Goal: Information Seeking & Learning: Compare options

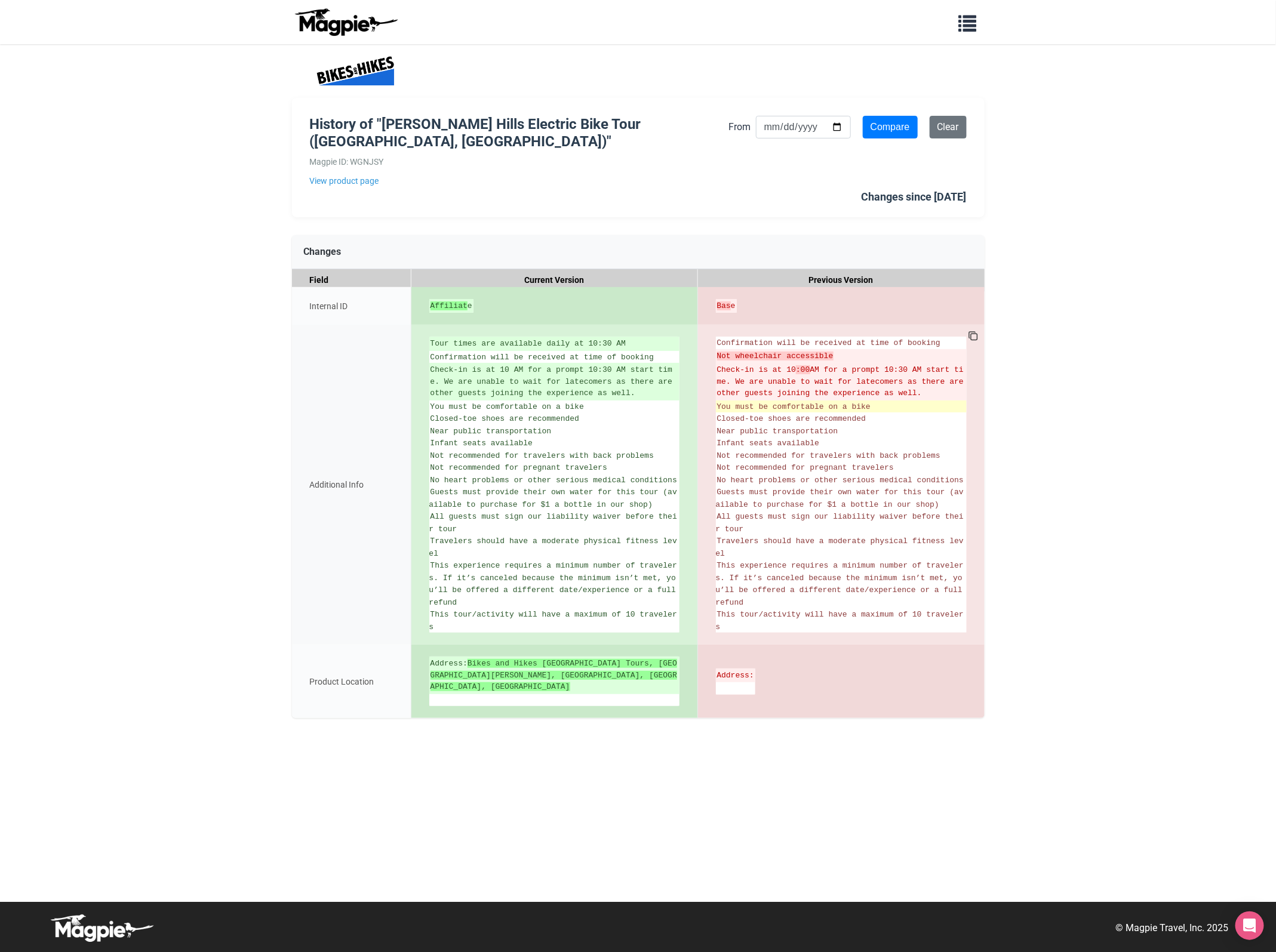
click at [808, 405] on span "You must be comfortable on a bike" at bounding box center [793, 407] width 153 height 9
click at [357, 181] on link "View product page" at bounding box center [519, 181] width 419 height 13
click at [361, 181] on link "View product page" at bounding box center [519, 181] width 419 height 13
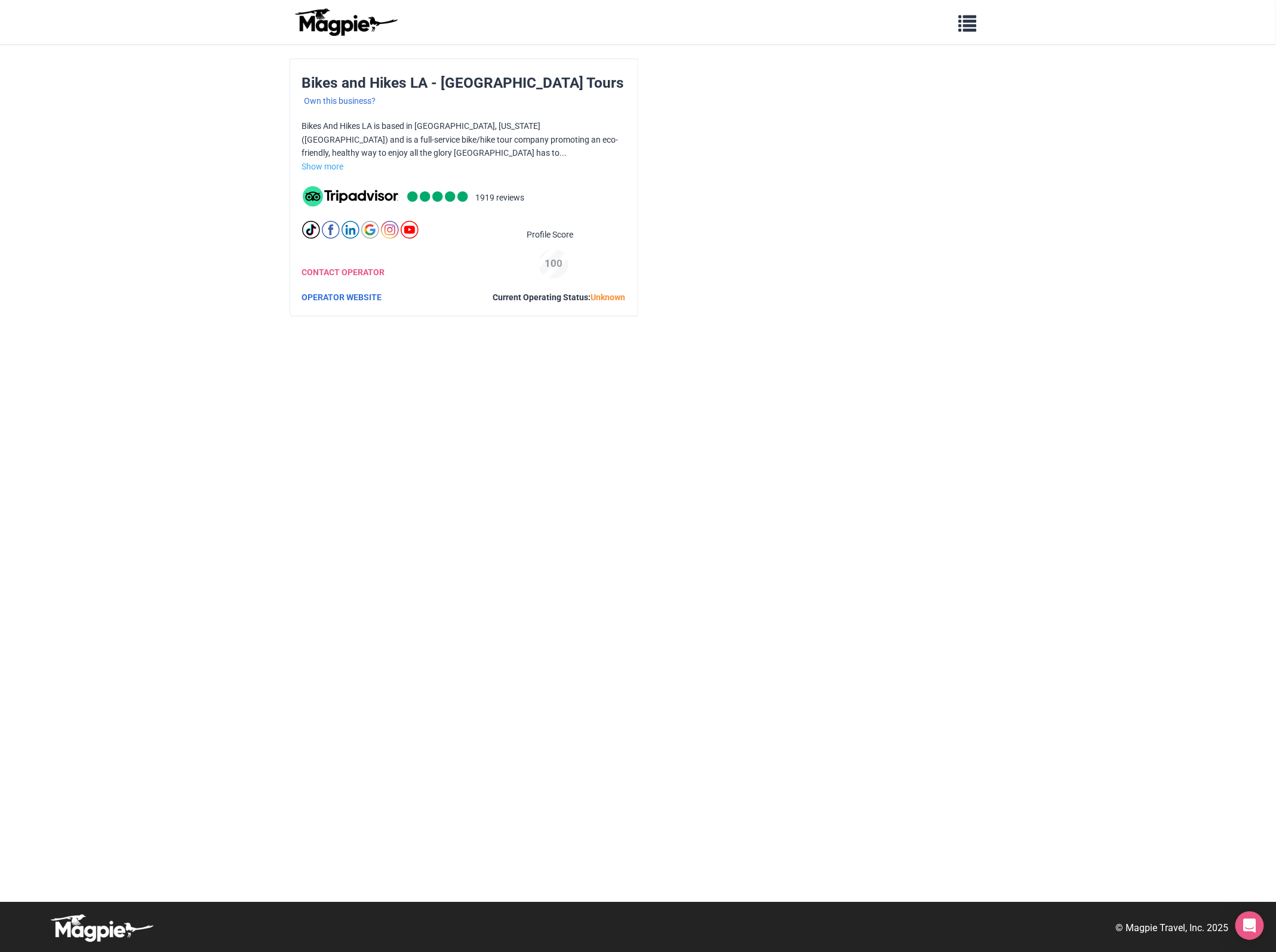
click at [407, 115] on div "Bikes and Hikes LA - Los Angeles Tours Own this business? Bikes And Hikes LA is…" at bounding box center [464, 188] width 348 height 257
click at [407, 120] on div "Bikes and Hikes LA - Los Angeles Tours Own this business? Bikes And Hikes LA is…" at bounding box center [464, 188] width 348 height 257
drag, startPoint x: 407, startPoint y: 120, endPoint x: 401, endPoint y: 147, distance: 27.7
click at [402, 147] on p "Bikes And Hikes LA is based in [GEOGRAPHIC_DATA], [US_STATE] ([GEOGRAPHIC_DATA]…" at bounding box center [464, 139] width 324 height 40
click at [336, 163] on link "Show more" at bounding box center [323, 167] width 41 height 10
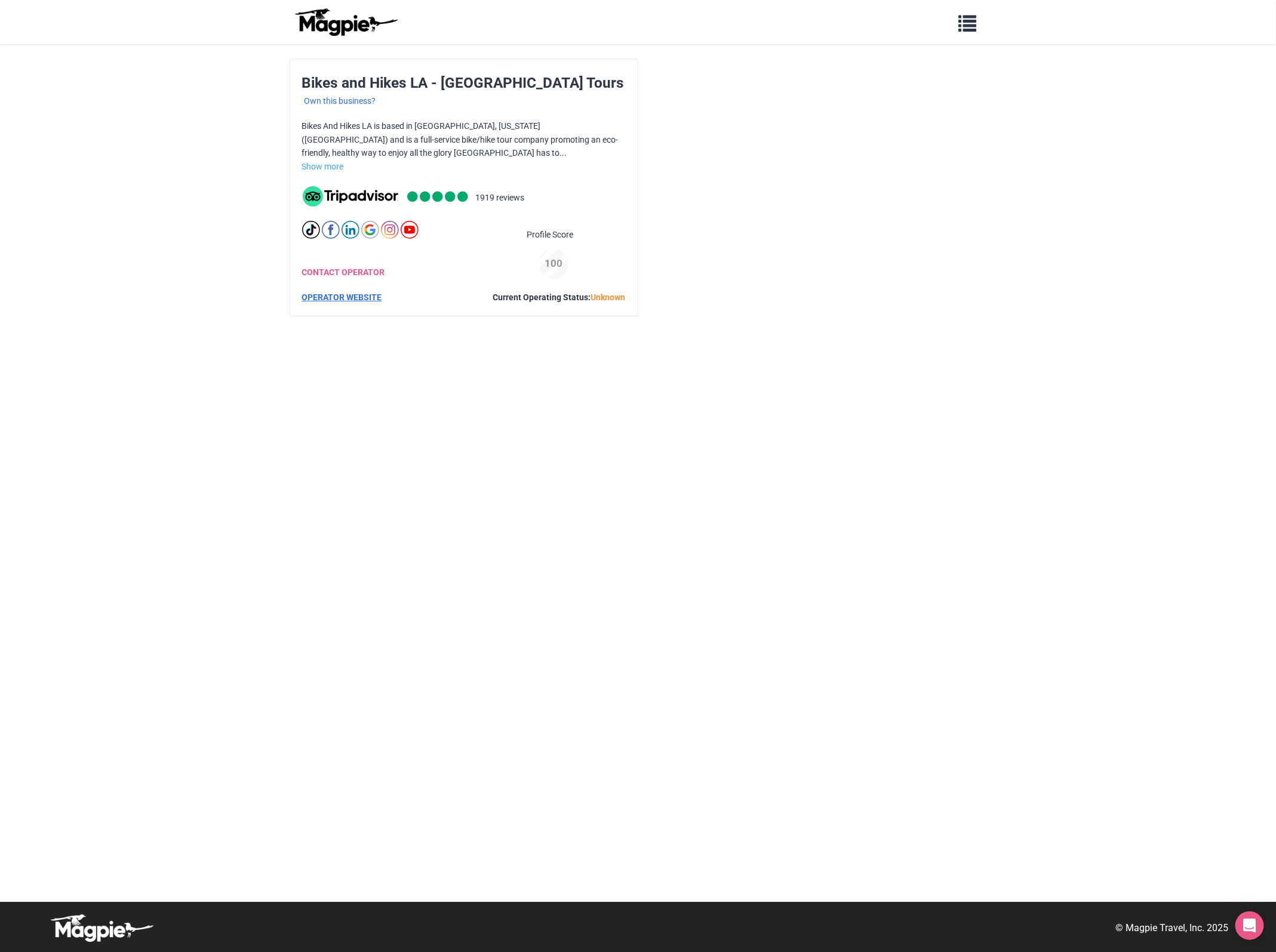
click at [342, 292] on link "OPERATOR WEBSITE" at bounding box center [342, 297] width 80 height 10
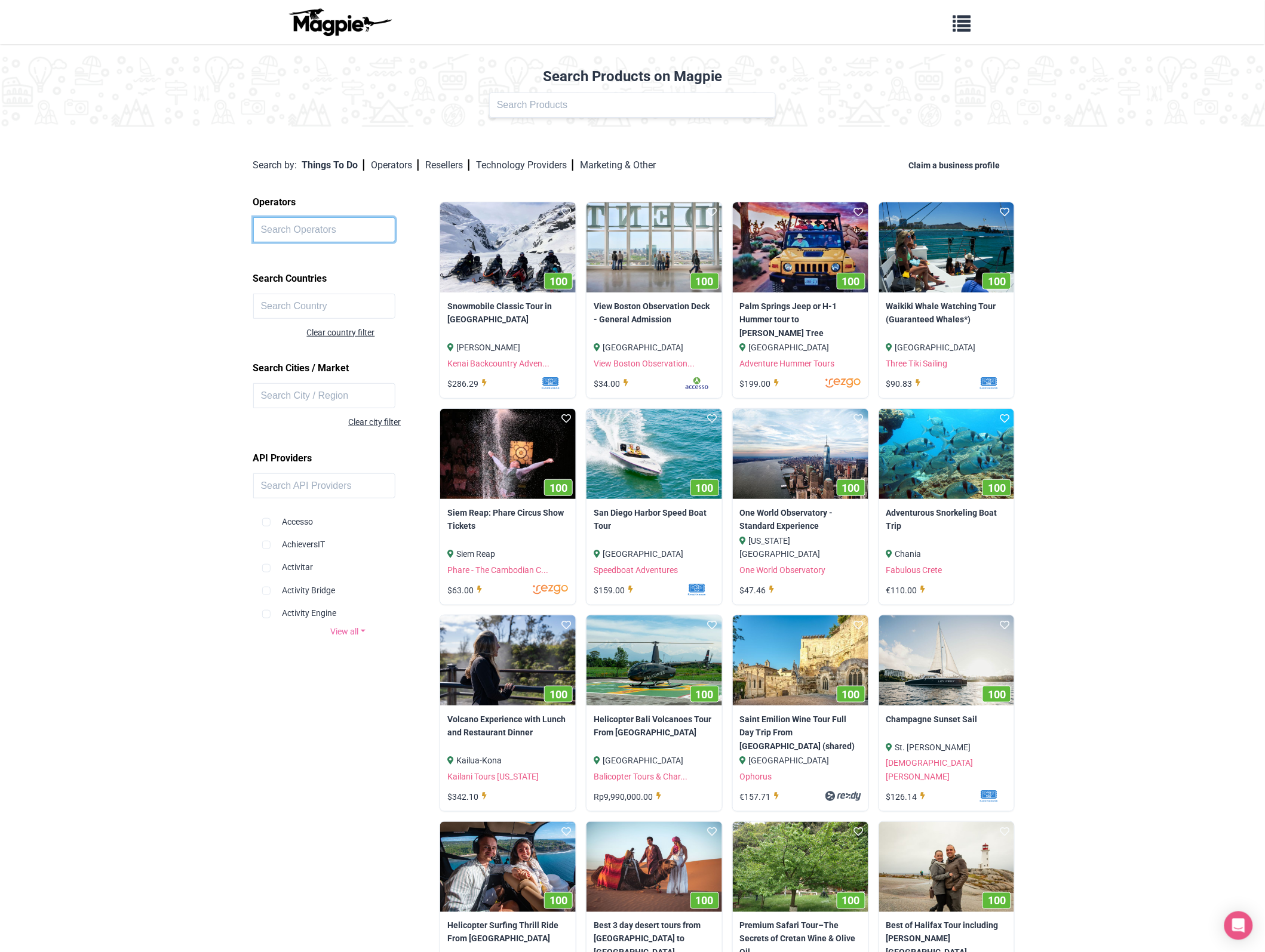
click at [299, 227] on input "text" at bounding box center [324, 229] width 142 height 25
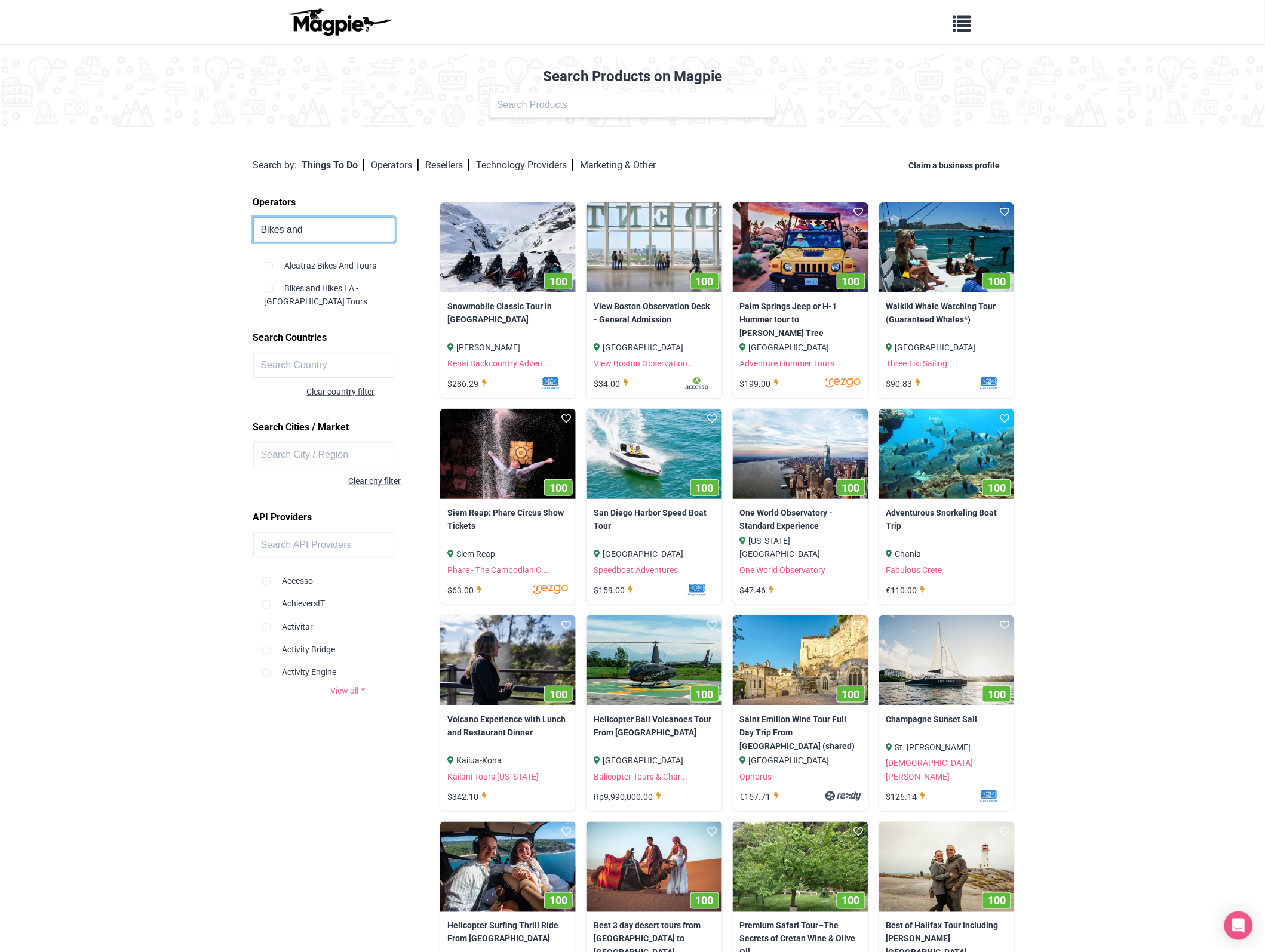
type input "Bikes and"
click at [317, 287] on div "Bikes and Hikes LA - Los Angeles Tours" at bounding box center [350, 290] width 170 height 37
click at [288, 289] on div "Bikes and Hikes LA - Los Angeles Tours" at bounding box center [350, 290] width 170 height 37
copy div "B"
click at [389, 279] on div "Bikes and Hikes LA - Los Angeles Tours" at bounding box center [350, 290] width 170 height 37
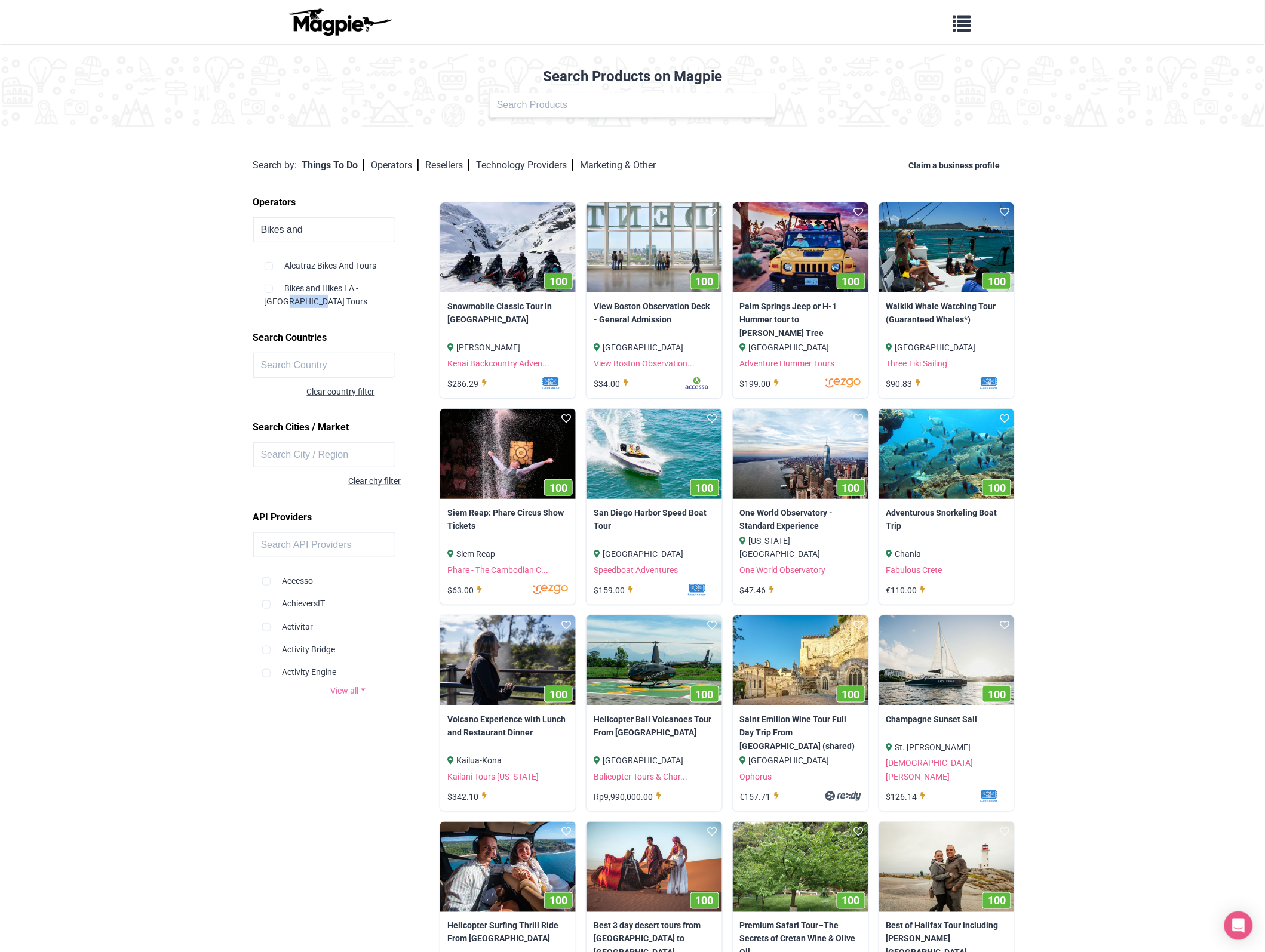
click at [389, 279] on div "Bikes and Hikes LA - Los Angeles Tours" at bounding box center [350, 290] width 170 height 37
drag, startPoint x: 389, startPoint y: 279, endPoint x: 352, endPoint y: 288, distance: 38.1
click at [352, 288] on div "Bikes and Hikes LA - Los Angeles Tours" at bounding box center [350, 290] width 170 height 37
drag, startPoint x: 352, startPoint y: 288, endPoint x: 320, endPoint y: 288, distance: 32.0
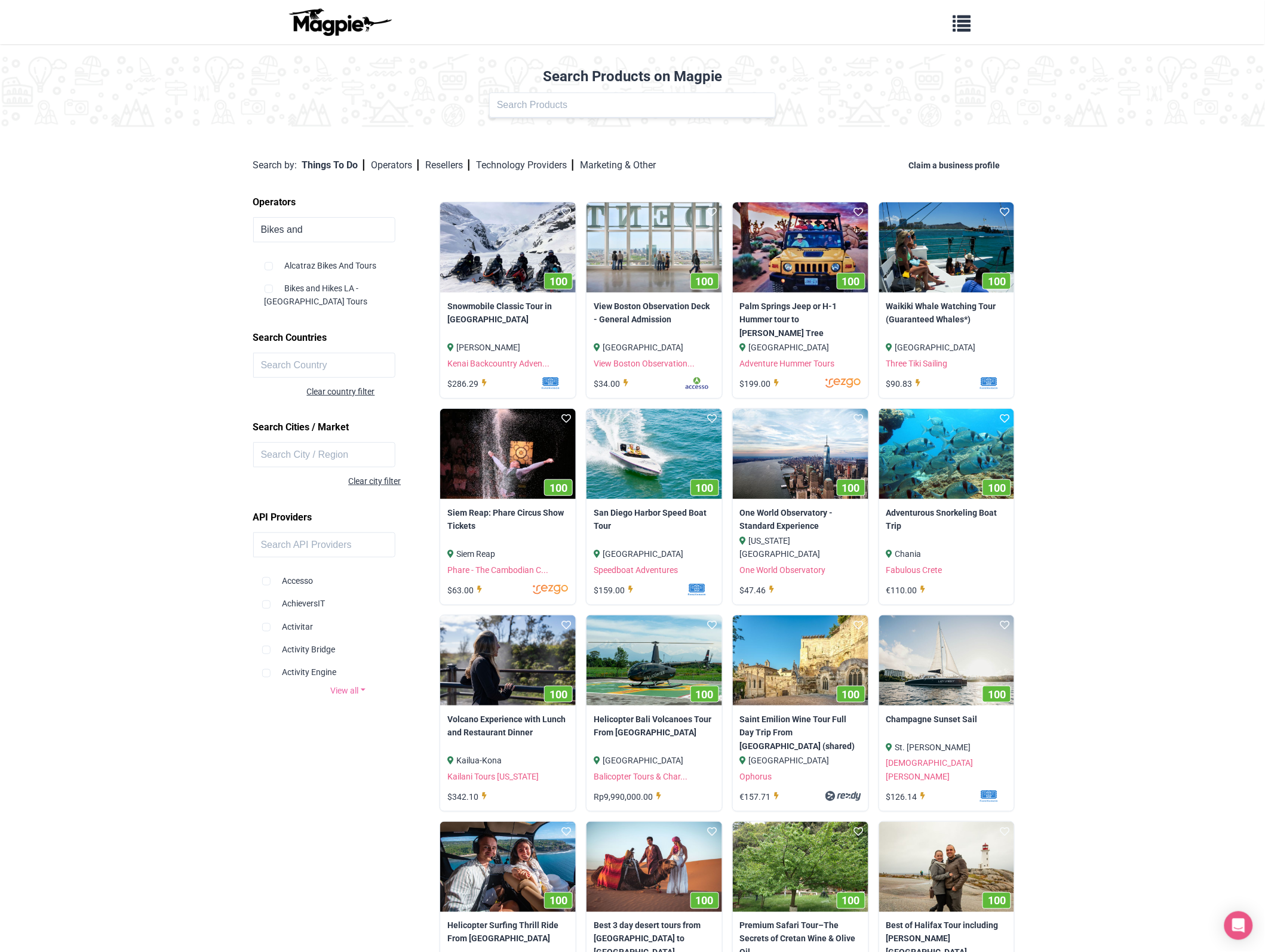
click at [320, 288] on div "Bikes and Hikes LA - Los Angeles Tours" at bounding box center [350, 290] width 170 height 37
drag, startPoint x: 320, startPoint y: 288, endPoint x: 270, endPoint y: 288, distance: 50.0
click at [270, 288] on input "checkbox" at bounding box center [269, 288] width 8 height 8
checkbox input "true"
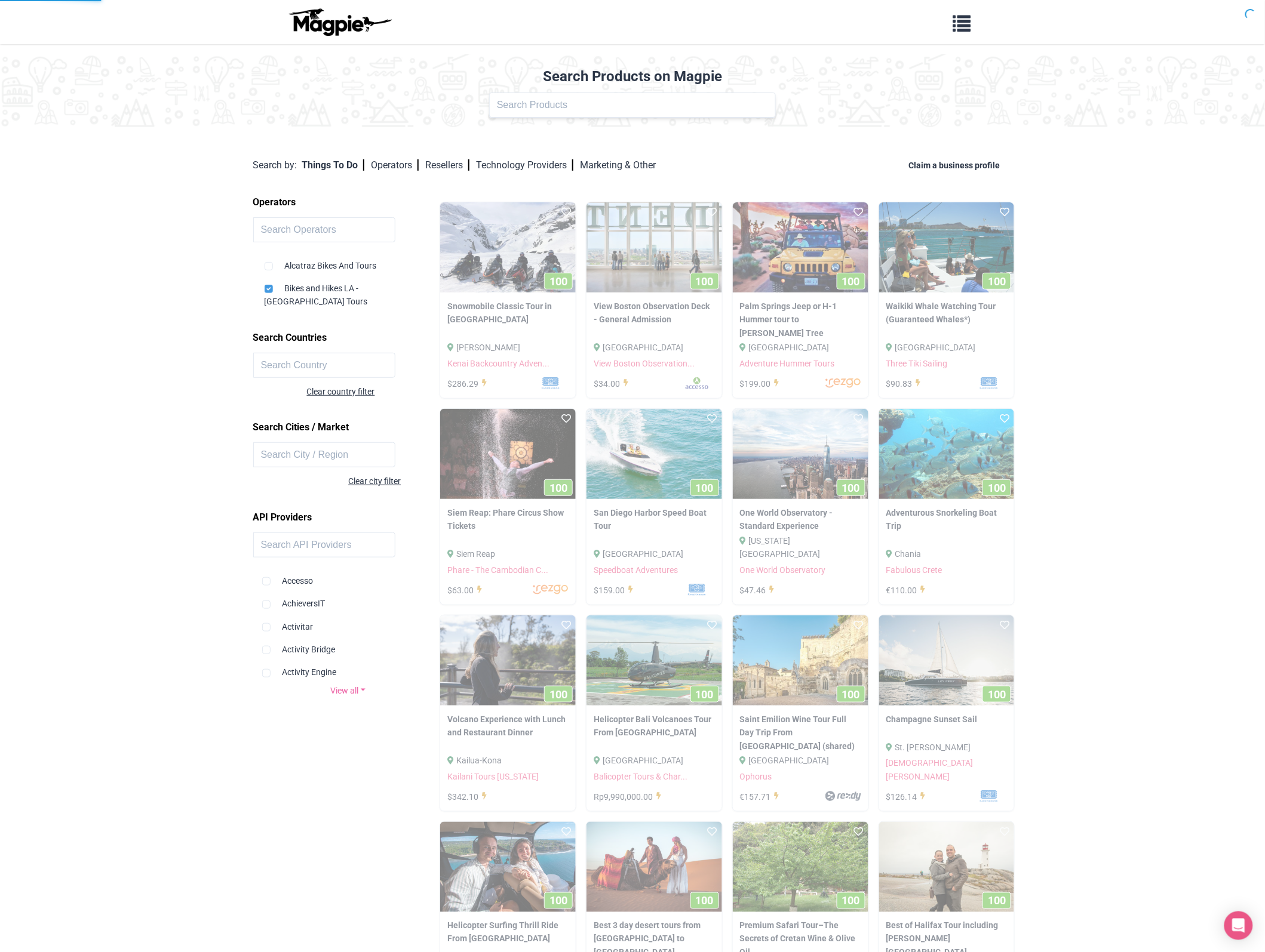
click at [262, 288] on div "Alcatraz Bikes And Tours Bikes and Hikes LA - Los Angeles Tours" at bounding box center [348, 279] width 172 height 59
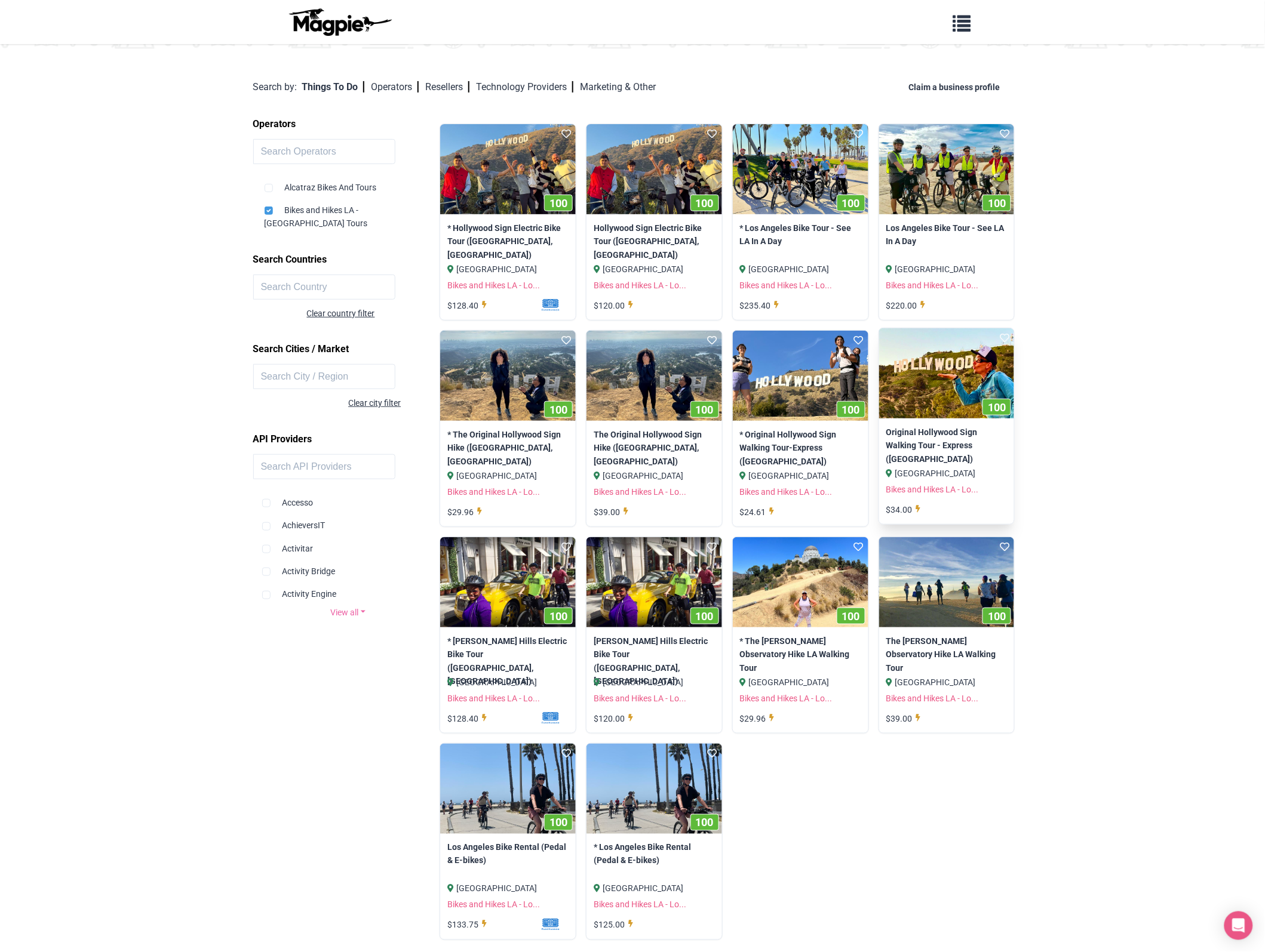
scroll to position [130, 0]
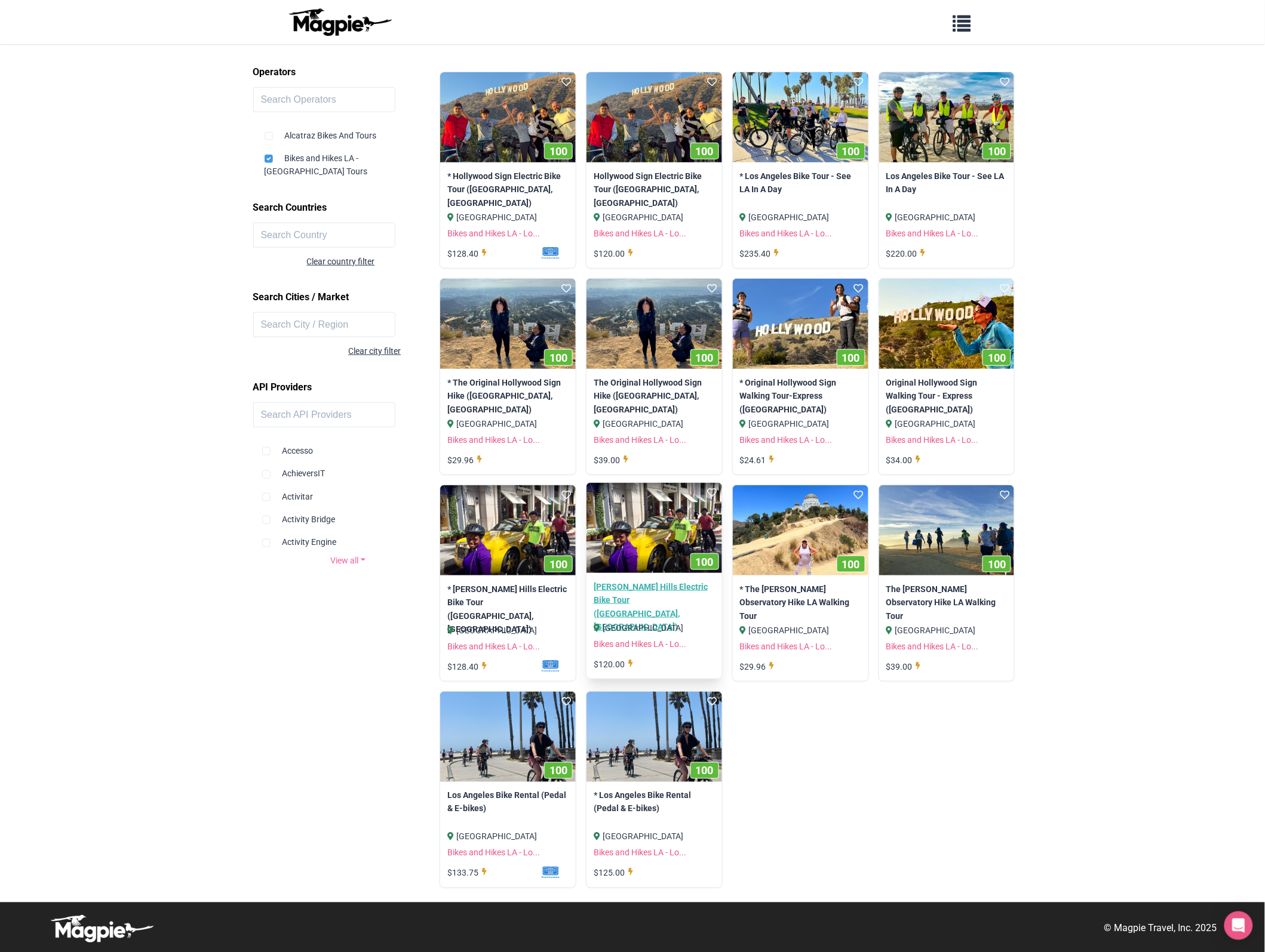
click at [614, 592] on link "Beverly Hills Electric Bike Tour (Los Angeles, CA)" at bounding box center [654, 607] width 121 height 53
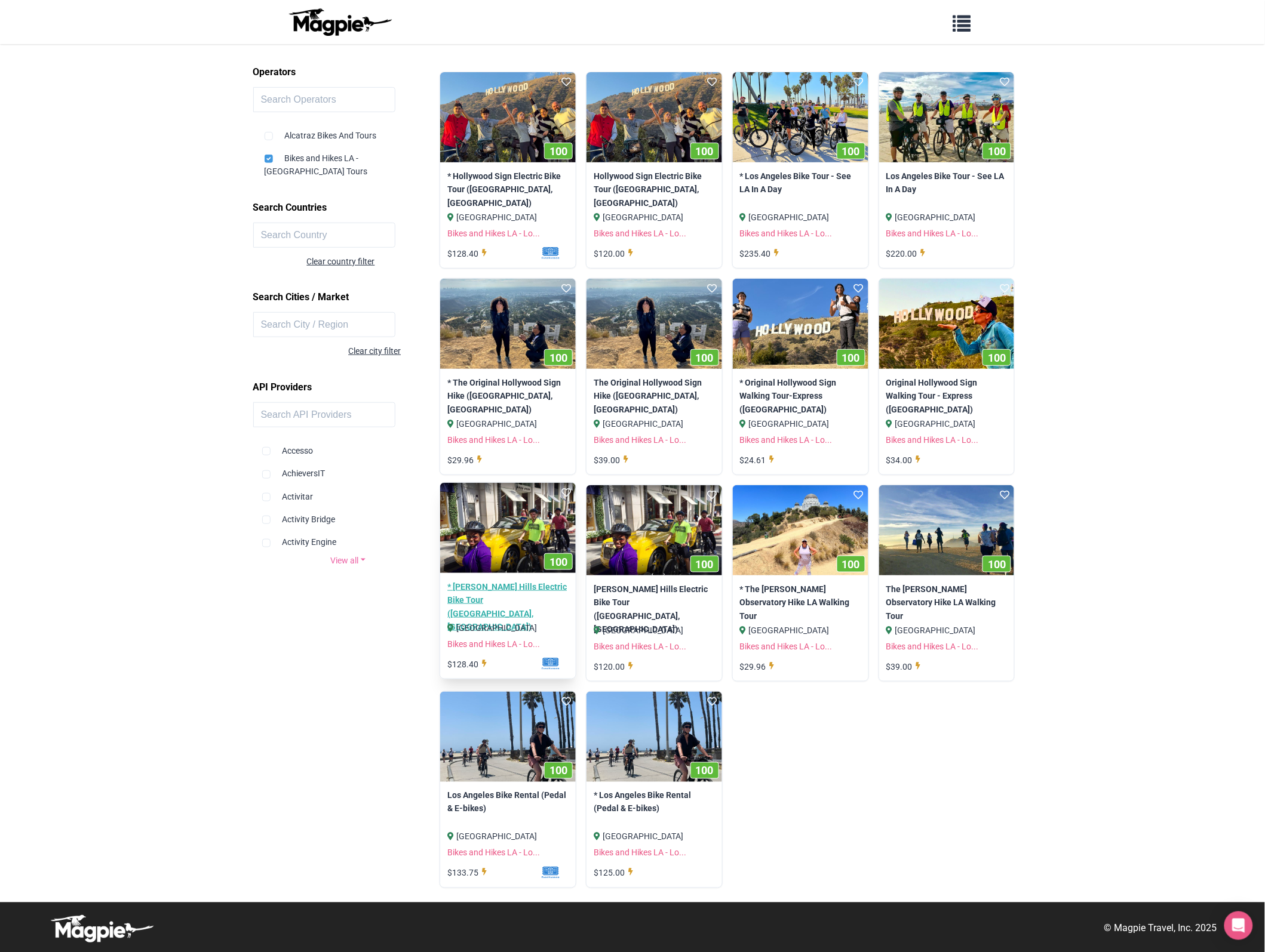
click at [491, 583] on link "* Beverly Hills Electric Bike Tour (Los Angeles, CA)" at bounding box center [508, 607] width 121 height 53
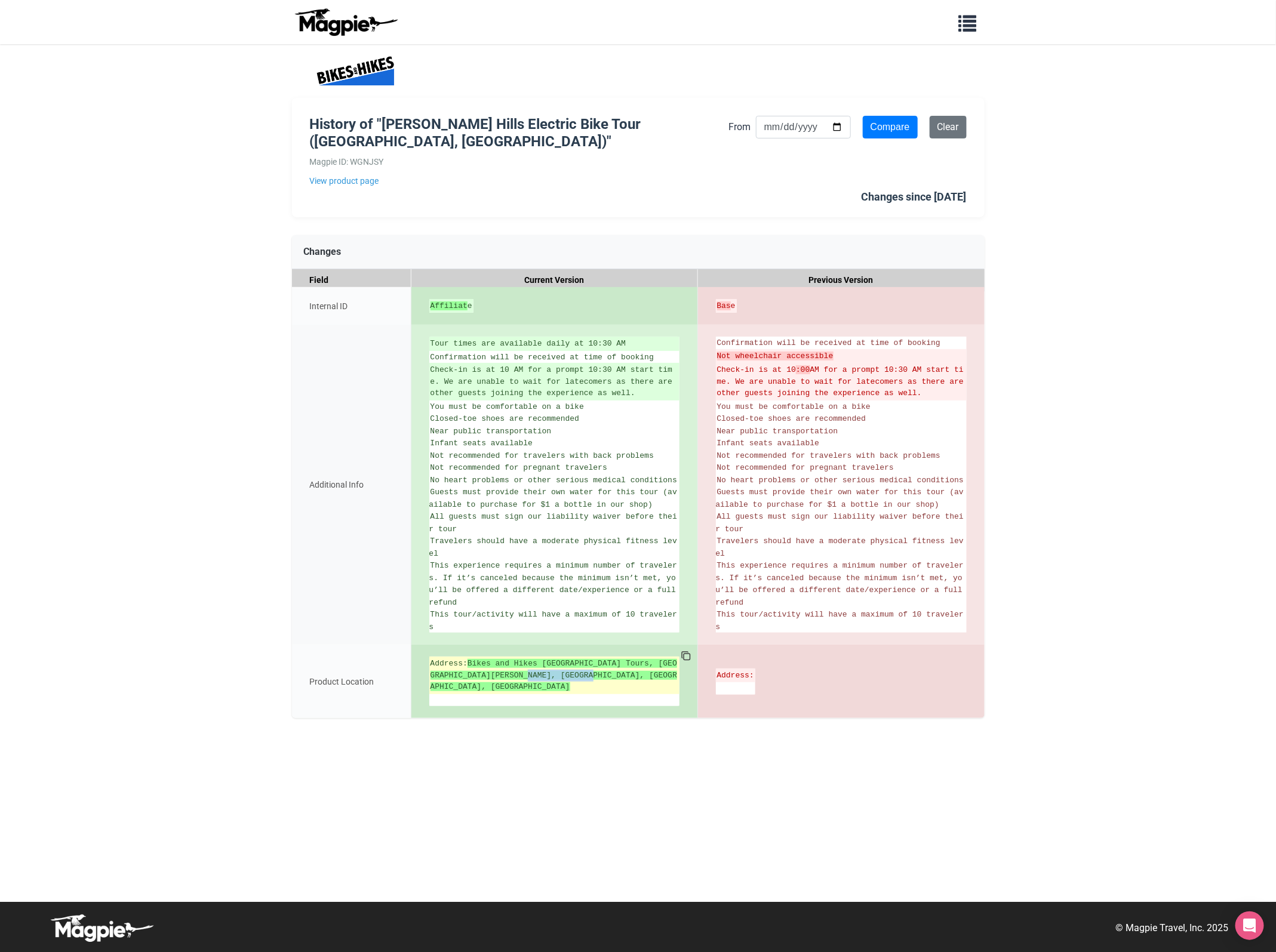
drag, startPoint x: 531, startPoint y: 679, endPoint x: 596, endPoint y: 680, distance: 65.0
click at [596, 680] on strong "Bikes and Hikes [GEOGRAPHIC_DATA] Tours, [GEOGRAPHIC_DATA][PERSON_NAME], [GEOGR…" at bounding box center [554, 675] width 247 height 33
click at [449, 712] on div "History of "Beverly Hills Electric Bike Tour (Los Angeles, CA)" Magpie ID: WGNJ…" at bounding box center [639, 473] width 717 height 858
click at [747, 682] on li at bounding box center [736, 688] width 40 height 13
drag, startPoint x: 470, startPoint y: 666, endPoint x: 624, endPoint y: 684, distance: 155.0
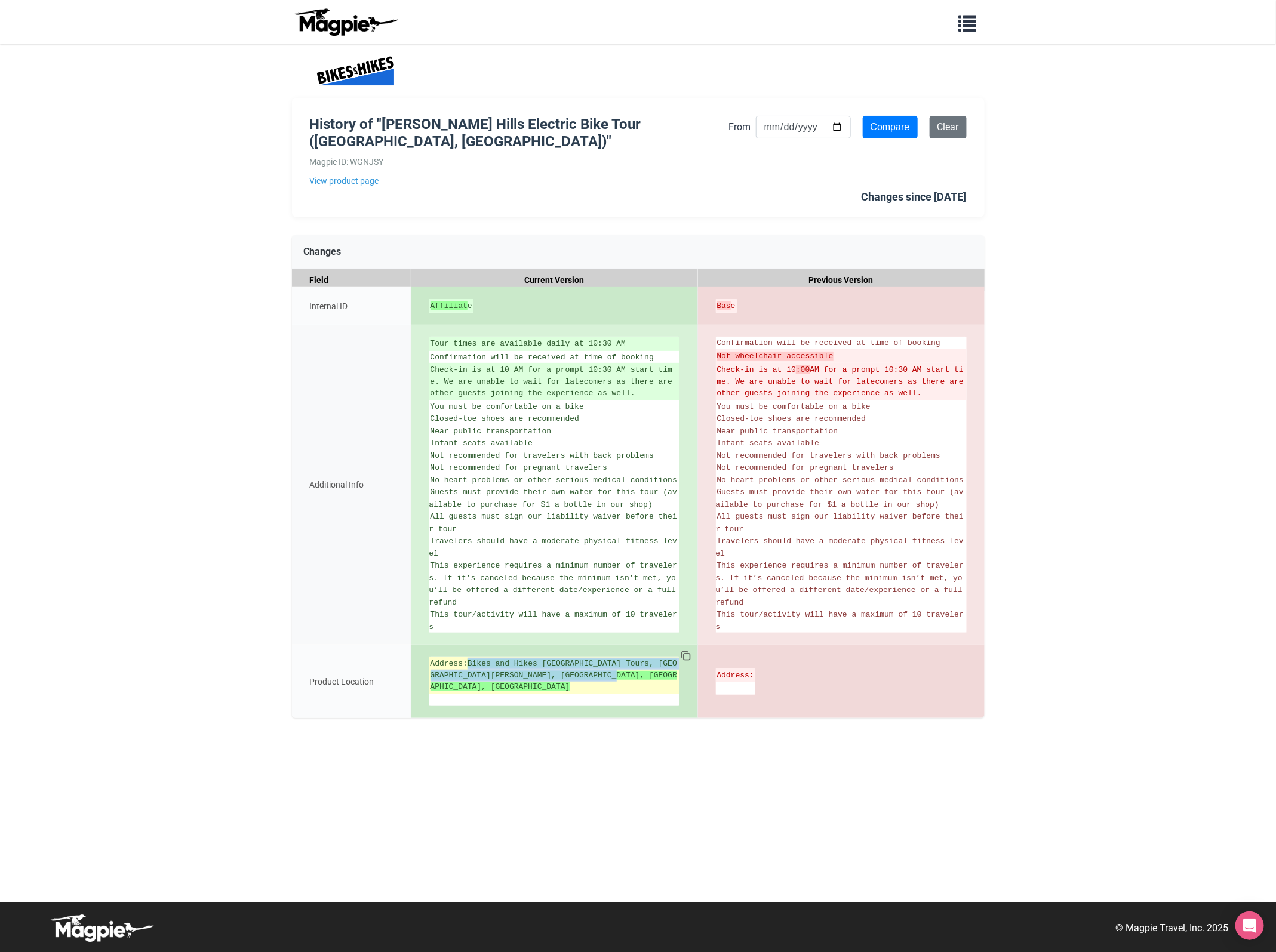
click at [624, 684] on ins "Address: Bikes and Hikes LA - Los Angeles Tours, Santa Monica Boulevard, Los An…" at bounding box center [554, 675] width 248 height 36
copy strong "Bikes and Hikes LA - Los Angeles Tours, Santa Monica Boulevard, Los Angeles, CA…"
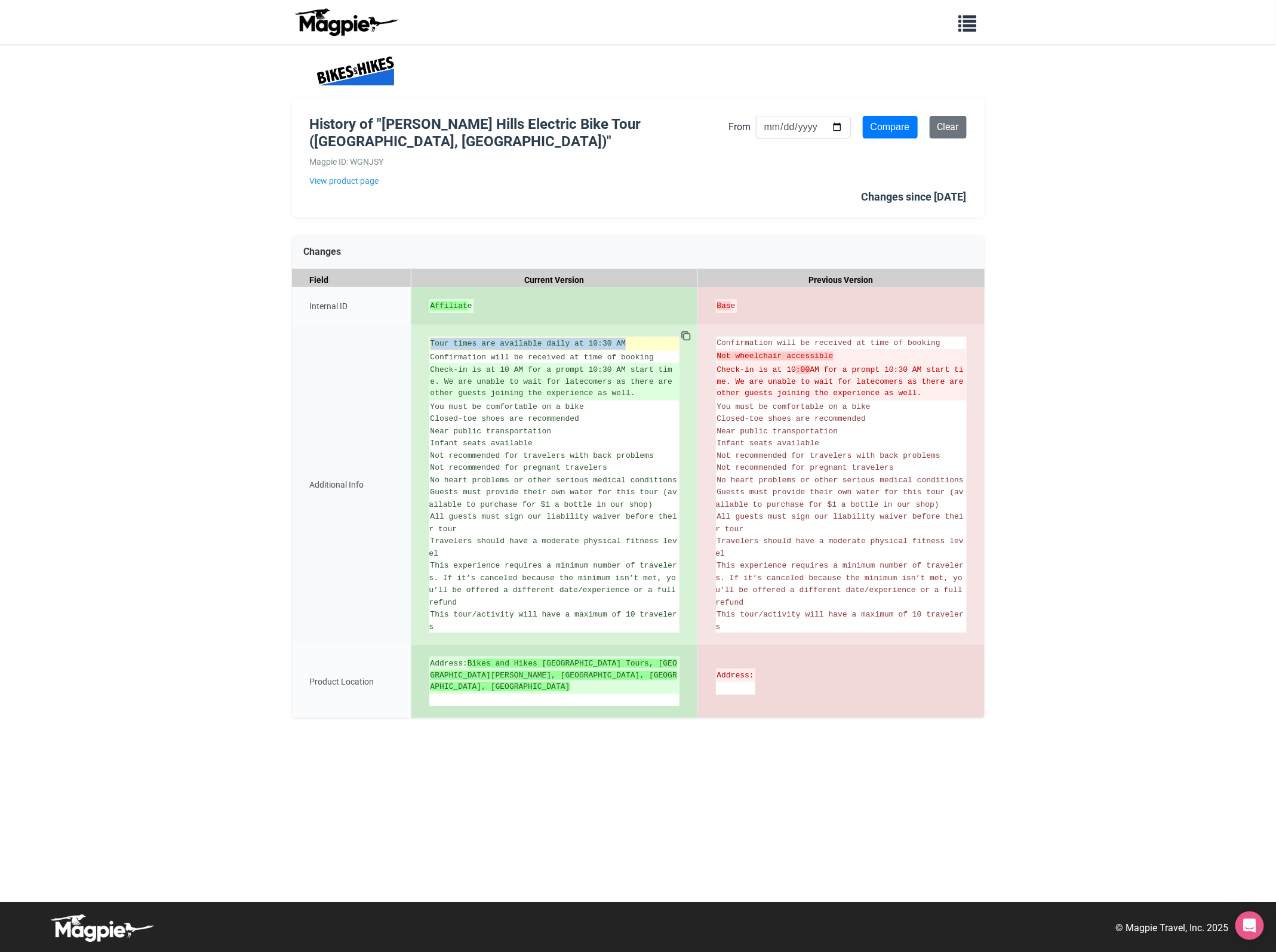
drag, startPoint x: 432, startPoint y: 346, endPoint x: 649, endPoint y: 349, distance: 217.0
click at [649, 349] on ins "Tour times are available daily at 10:30 AM" at bounding box center [554, 344] width 248 height 12
drag, startPoint x: 856, startPoint y: 845, endPoint x: 818, endPoint y: 816, distance: 47.8
click at [852, 836] on div "History of "Beverly Hills Electric Bike Tour (Los Angeles, CA)" Magpie ID: WGNJ…" at bounding box center [639, 473] width 717 height 858
drag, startPoint x: 572, startPoint y: 777, endPoint x: 673, endPoint y: 753, distance: 103.8
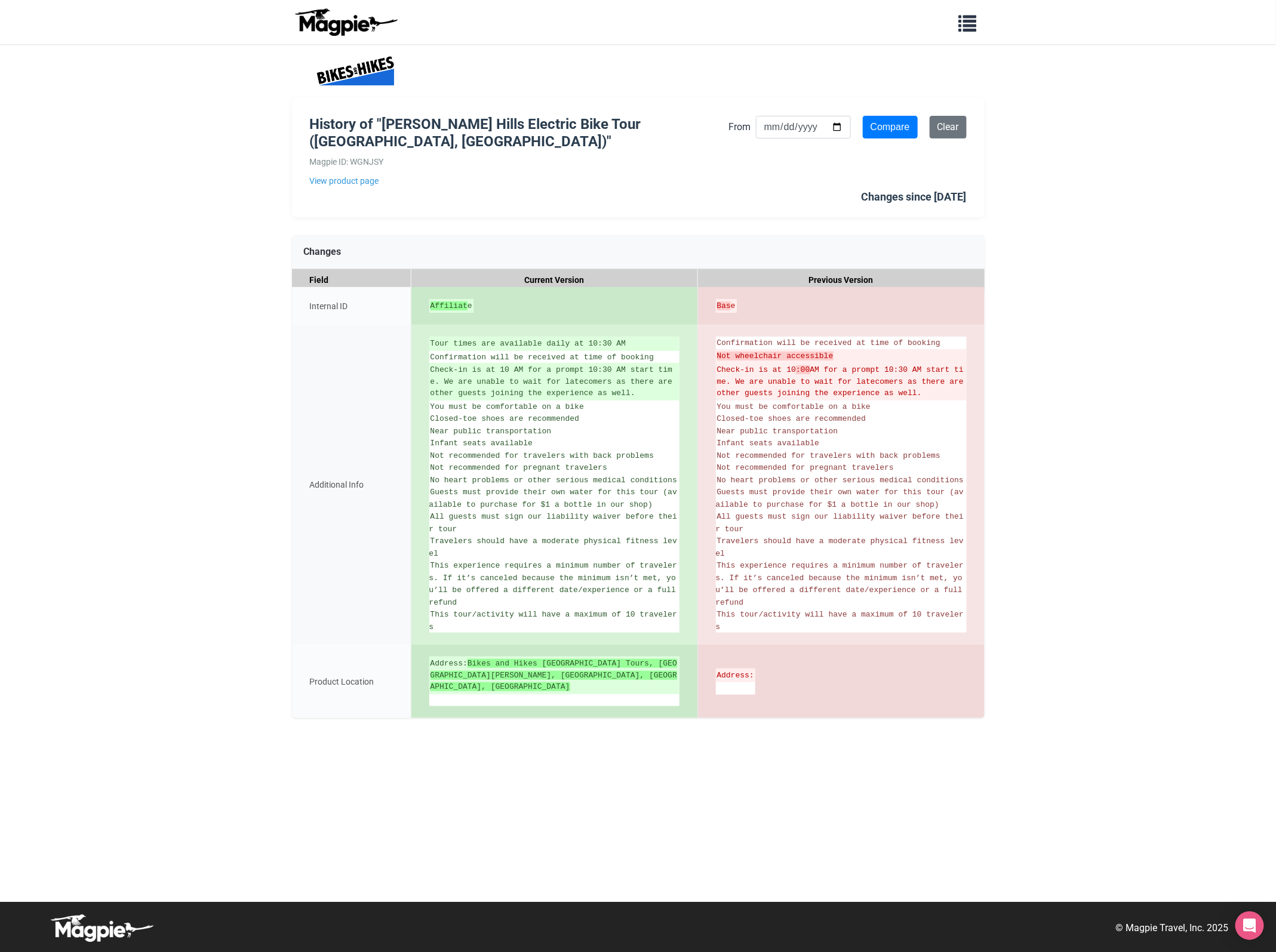
click at [571, 777] on div "History of "Beverly Hills Electric Bike Tour (Los Angeles, CA)" Magpie ID: WGNJ…" at bounding box center [639, 473] width 717 height 858
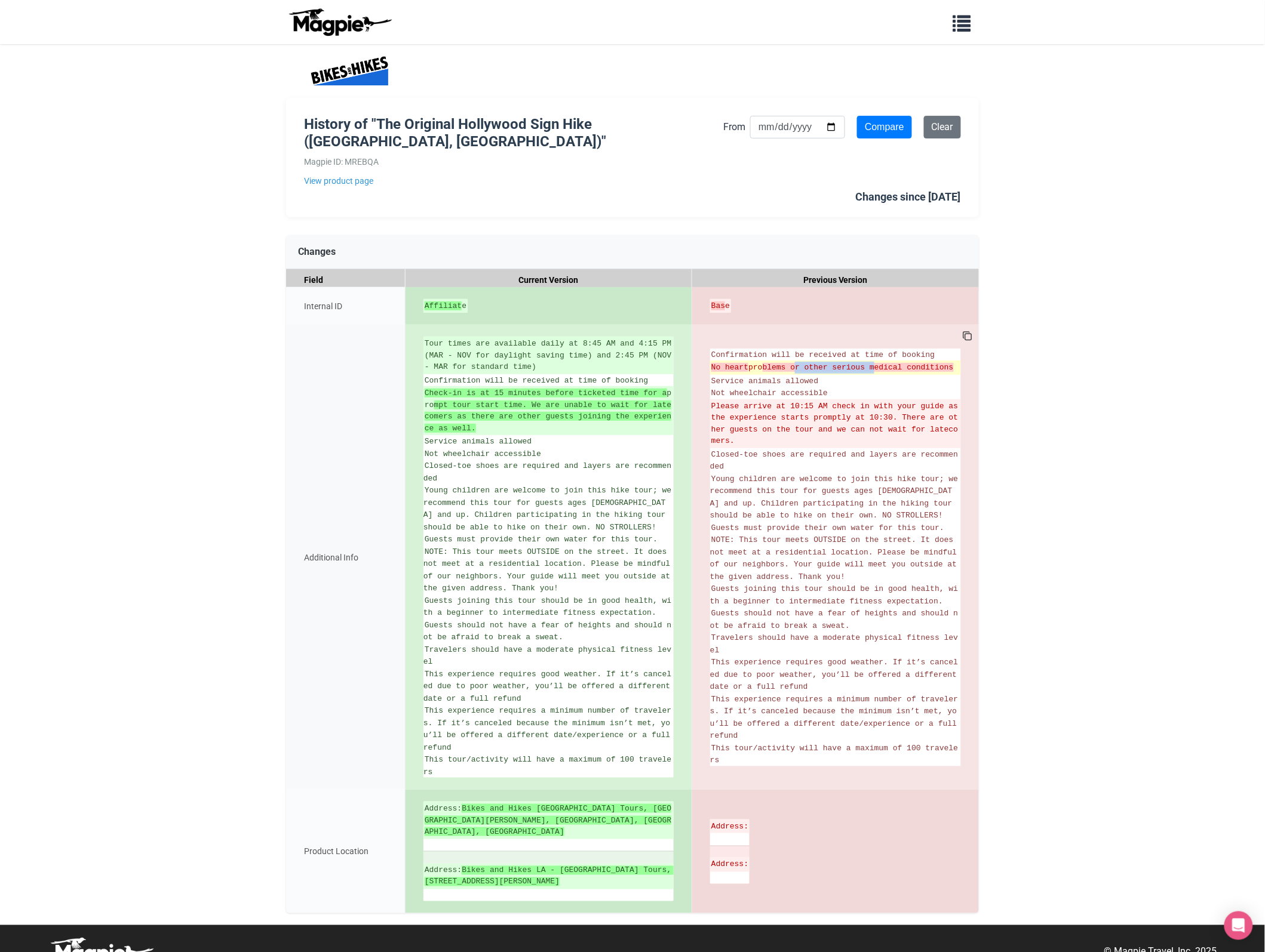
drag, startPoint x: 798, startPoint y: 371, endPoint x: 879, endPoint y: 363, distance: 81.4
click at [879, 363] on strong "blems or other serious medical conditions" at bounding box center [857, 367] width 191 height 9
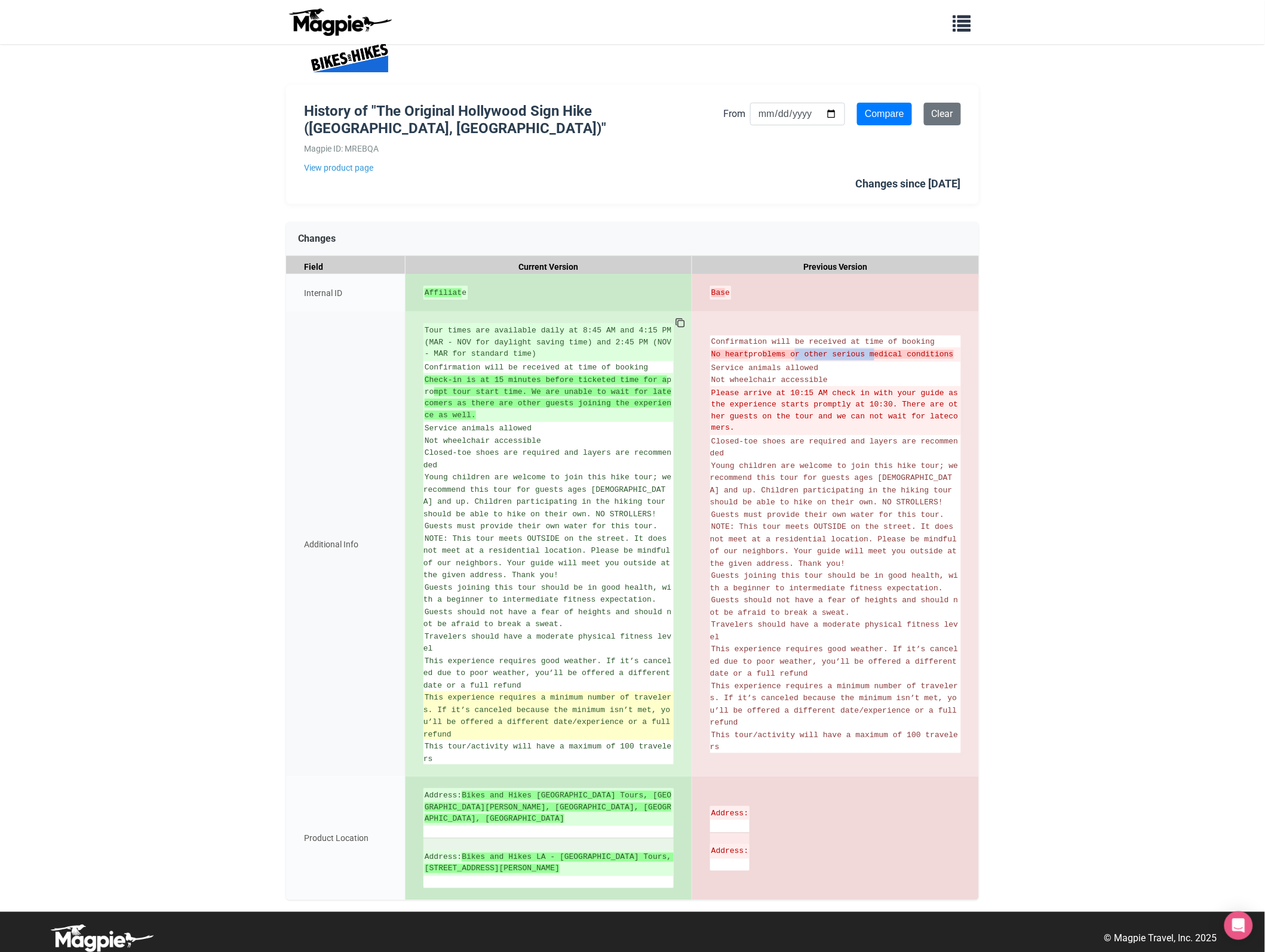
scroll to position [17, 0]
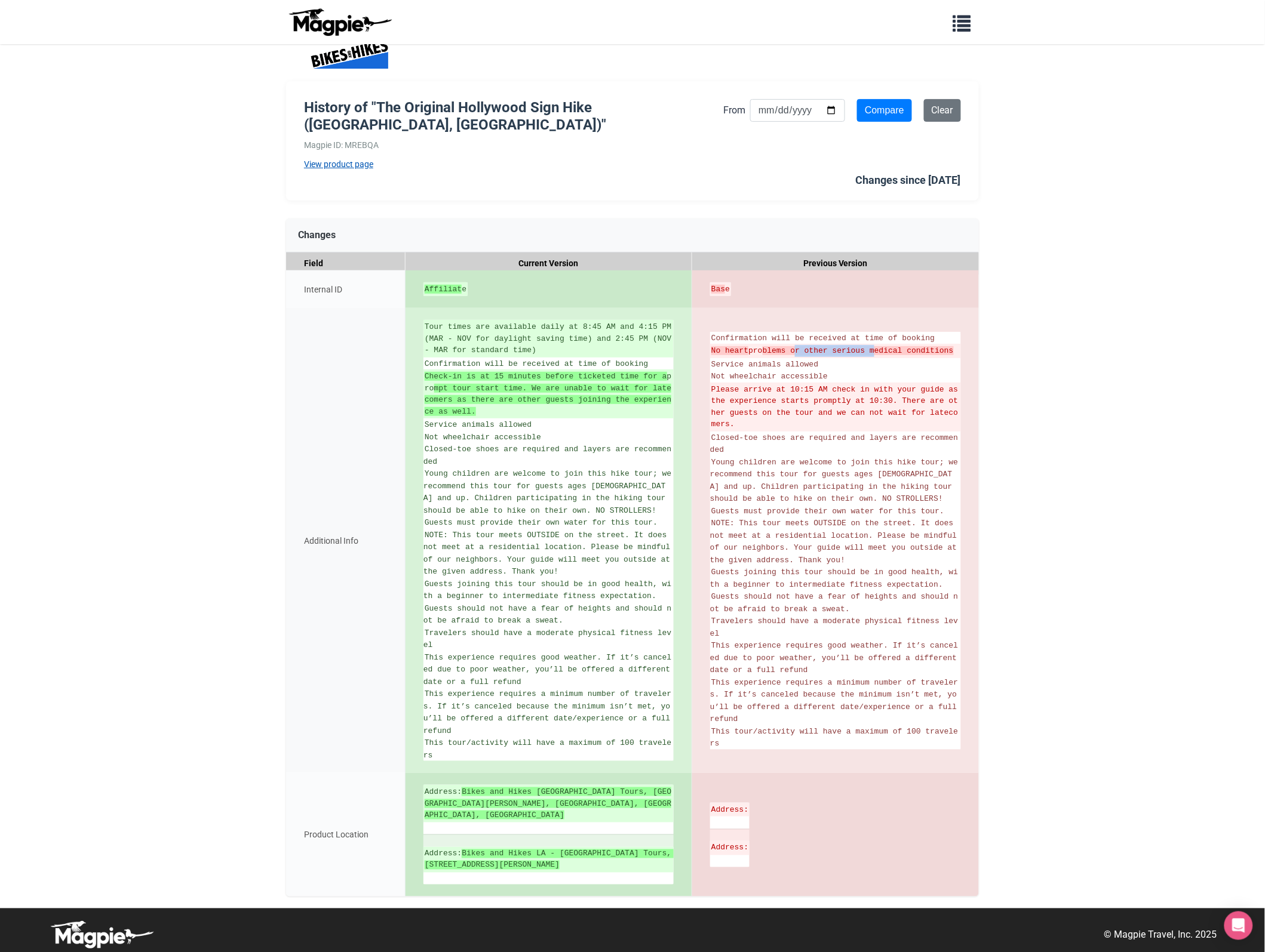
click at [360, 166] on link "View product page" at bounding box center [514, 164] width 419 height 13
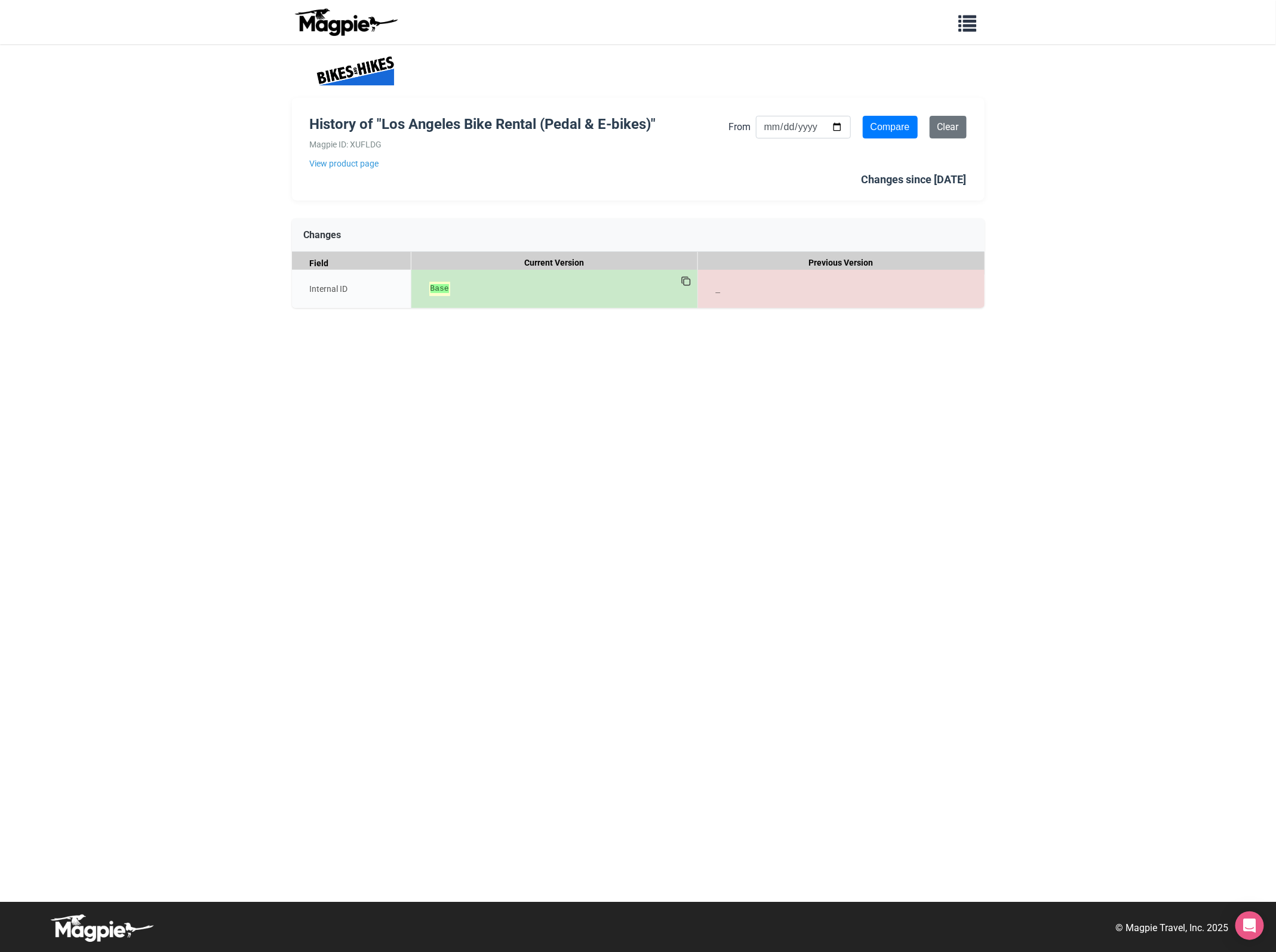
click at [448, 286] on strong "Base" at bounding box center [439, 288] width 19 height 9
click at [371, 166] on link "View product page" at bounding box center [519, 163] width 419 height 13
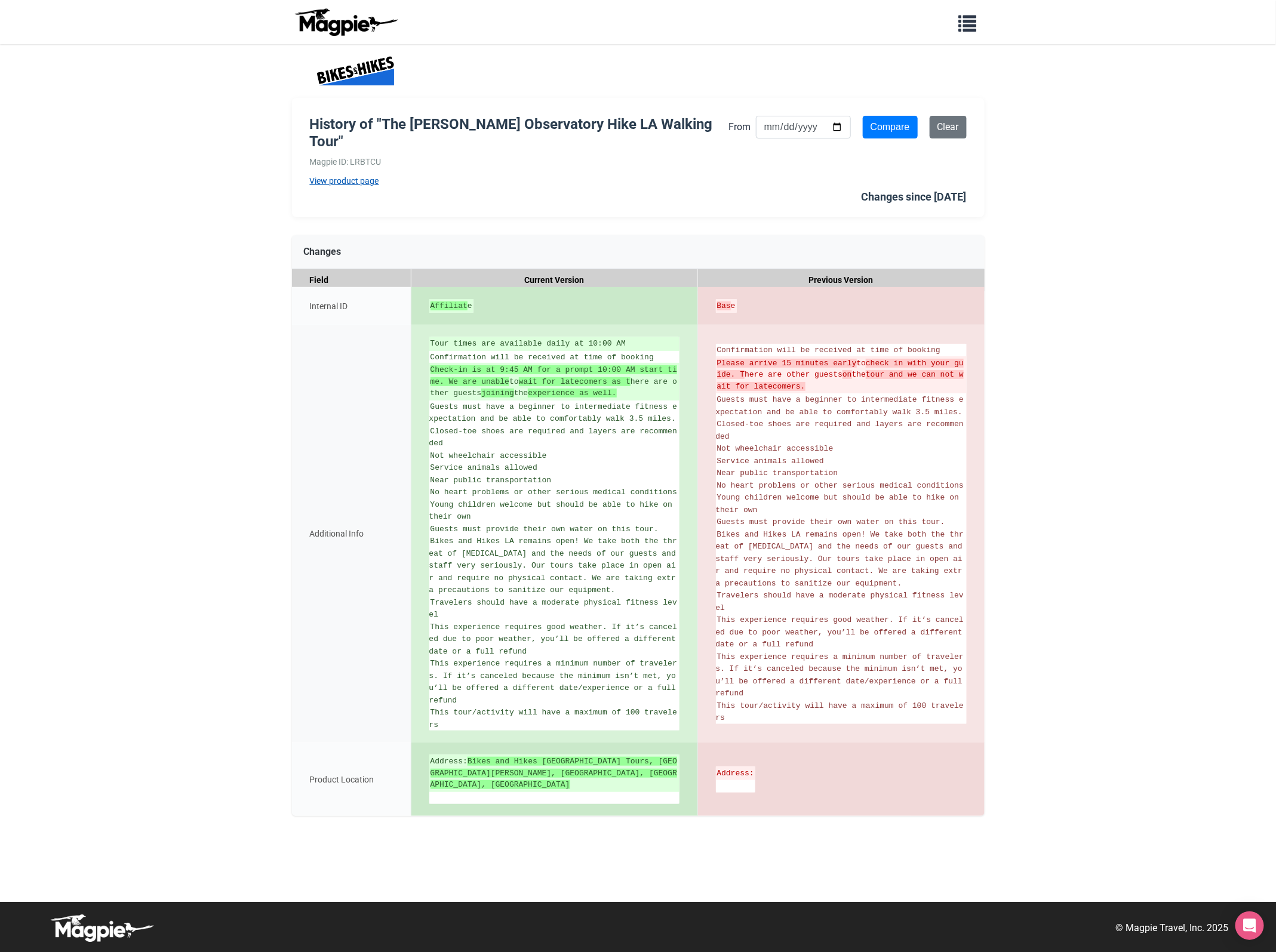
click at [371, 175] on link "View product page" at bounding box center [519, 181] width 419 height 13
drag, startPoint x: 550, startPoint y: 543, endPoint x: 551, endPoint y: 616, distance: 73.0
click at [550, 543] on li "Bikes and Hikes LA remains open! We take both the threat of [MEDICAL_DATA] and …" at bounding box center [554, 566] width 250 height 61
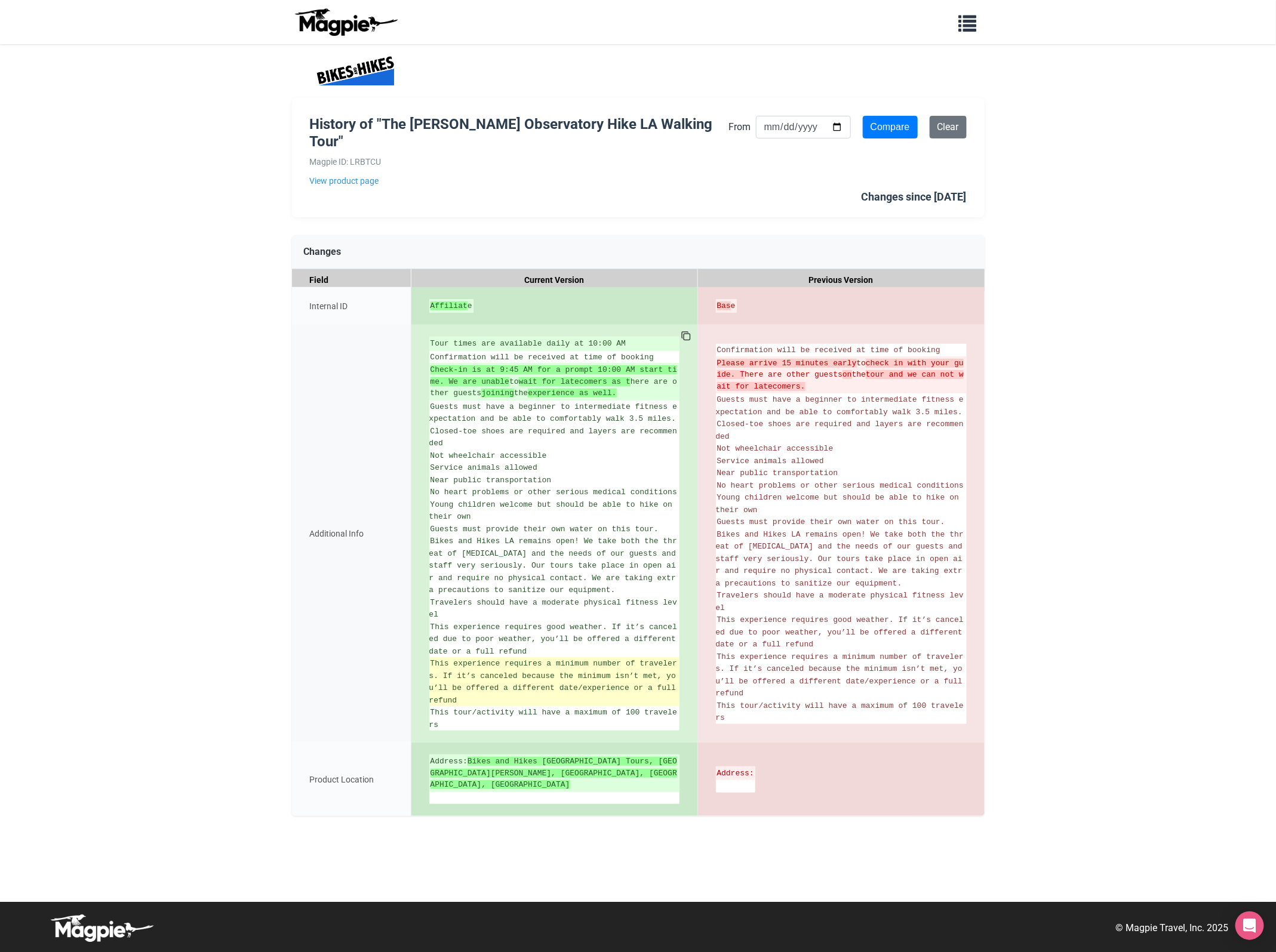
click at [541, 660] on span "This experience requires a minimum number of travelers. If it’s canceled becaus…" at bounding box center [555, 682] width 252 height 46
click at [526, 743] on div "Address: Bikes and Hikes LA - Los Angeles Tours, Santa Monica Boulevard, Los An…" at bounding box center [555, 779] width 286 height 73
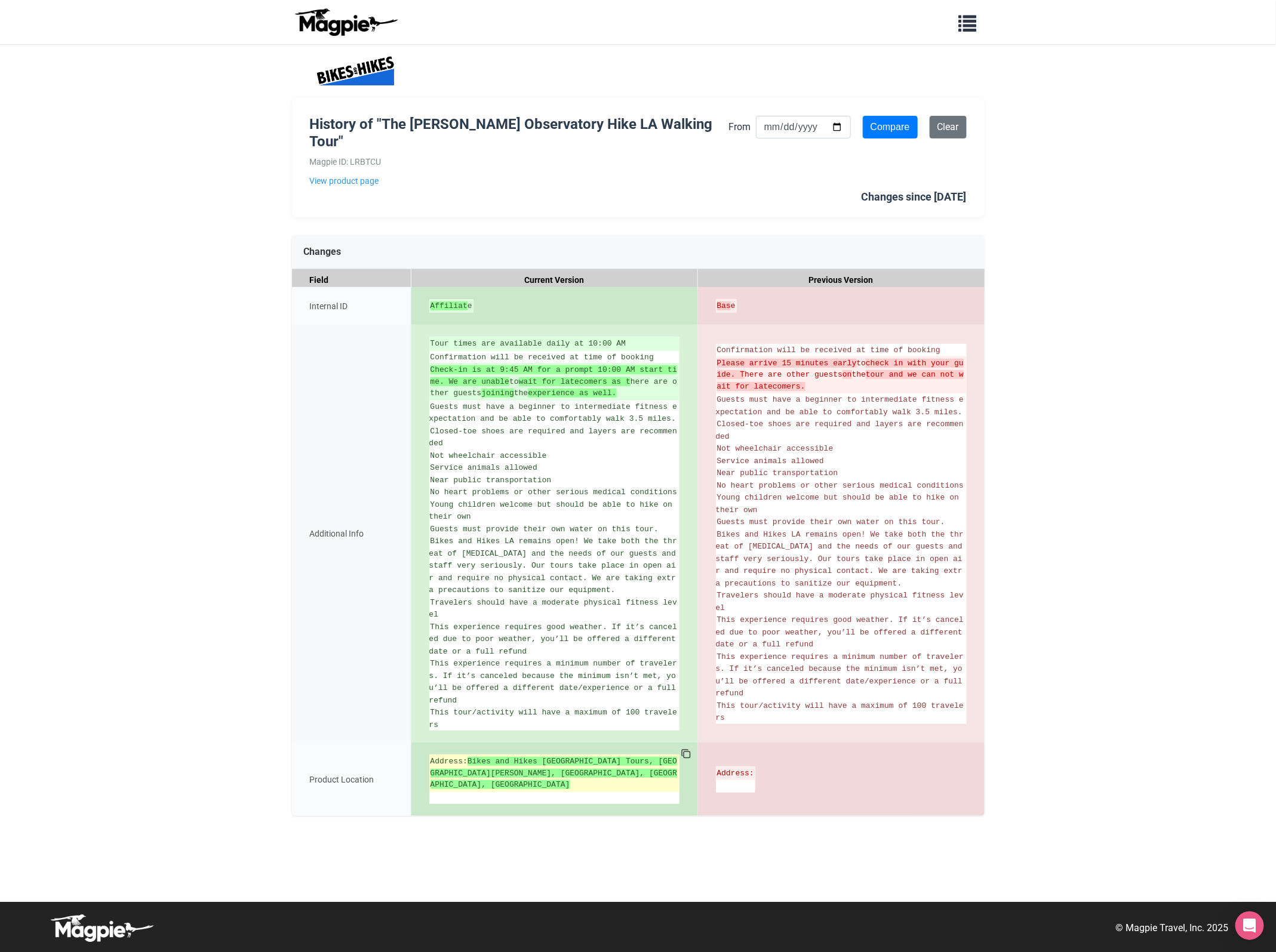
click at [512, 757] on strong "Bikes and Hikes [GEOGRAPHIC_DATA] Tours, [GEOGRAPHIC_DATA][PERSON_NAME], [GEOGR…" at bounding box center [554, 773] width 247 height 33
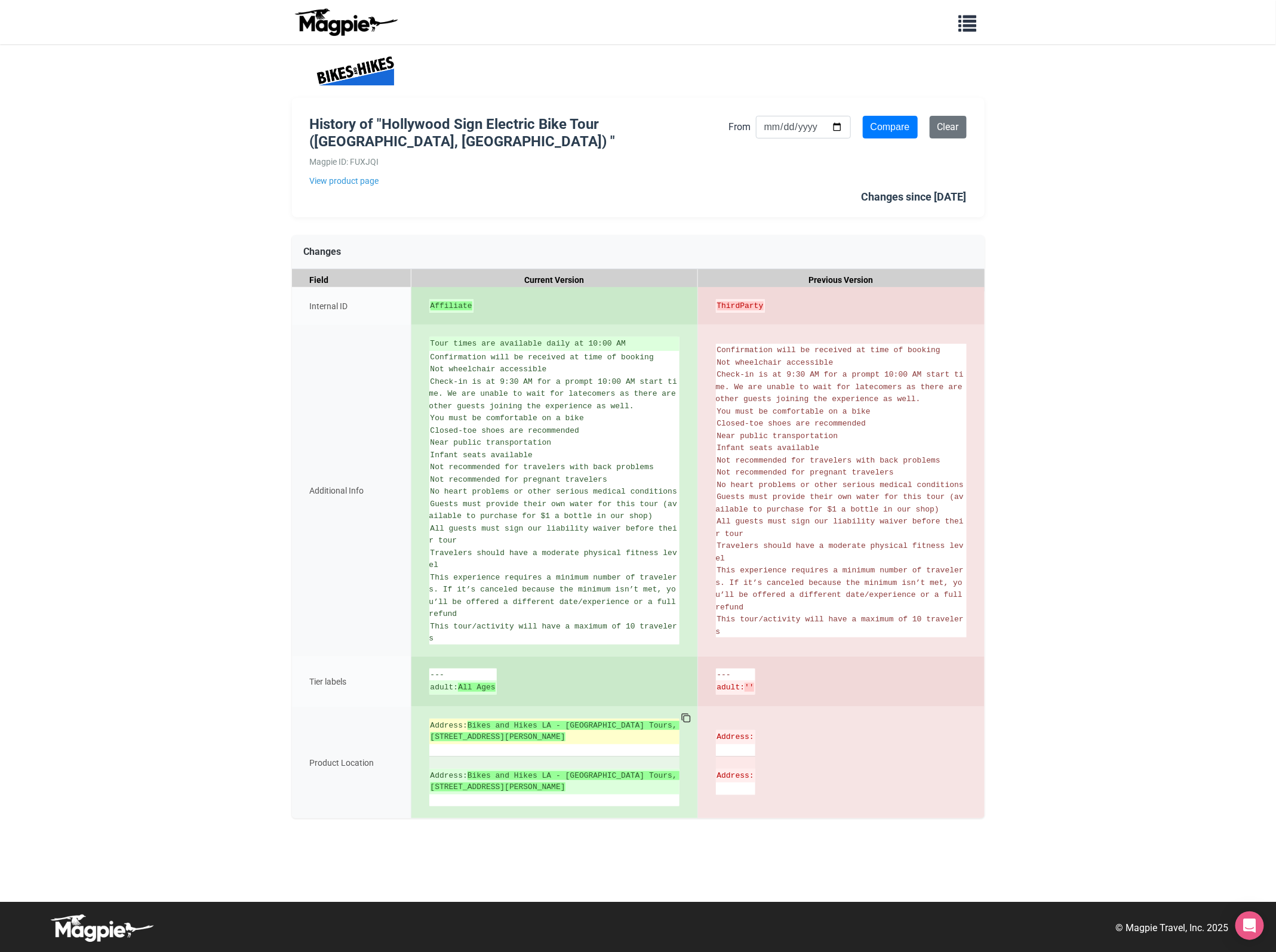
click at [619, 734] on ins "Address: Bikes and Hikes LA - Los Angeles Tours, 7740 Santa Monica Blvd, Los An…" at bounding box center [554, 732] width 248 height 24
click at [567, 741] on strong "Bikes and Hikes LA - [GEOGRAPHIC_DATA] Tours, [STREET_ADDRESS][PERSON_NAME]" at bounding box center [556, 731] width 252 height 21
drag, startPoint x: 483, startPoint y: 697, endPoint x: 497, endPoint y: 694, distance: 14.3
click at [497, 694] on li "adult: All Ages" at bounding box center [463, 687] width 67 height 15
drag, startPoint x: 497, startPoint y: 694, endPoint x: 761, endPoint y: 694, distance: 264.0
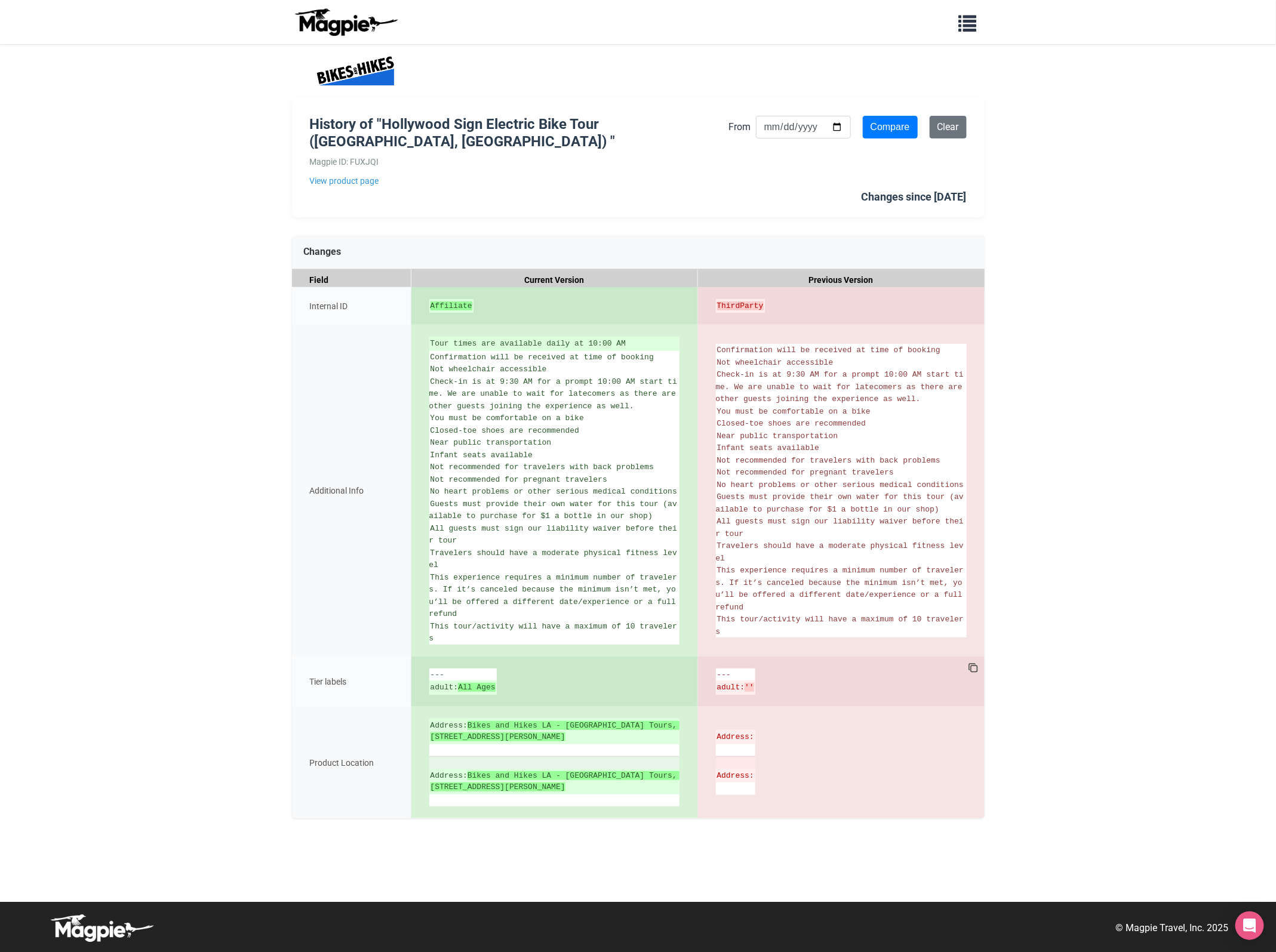
click at [761, 694] on div "--- adult: ''" at bounding box center [841, 681] width 286 height 50
click at [359, 179] on link "View product page" at bounding box center [519, 181] width 419 height 13
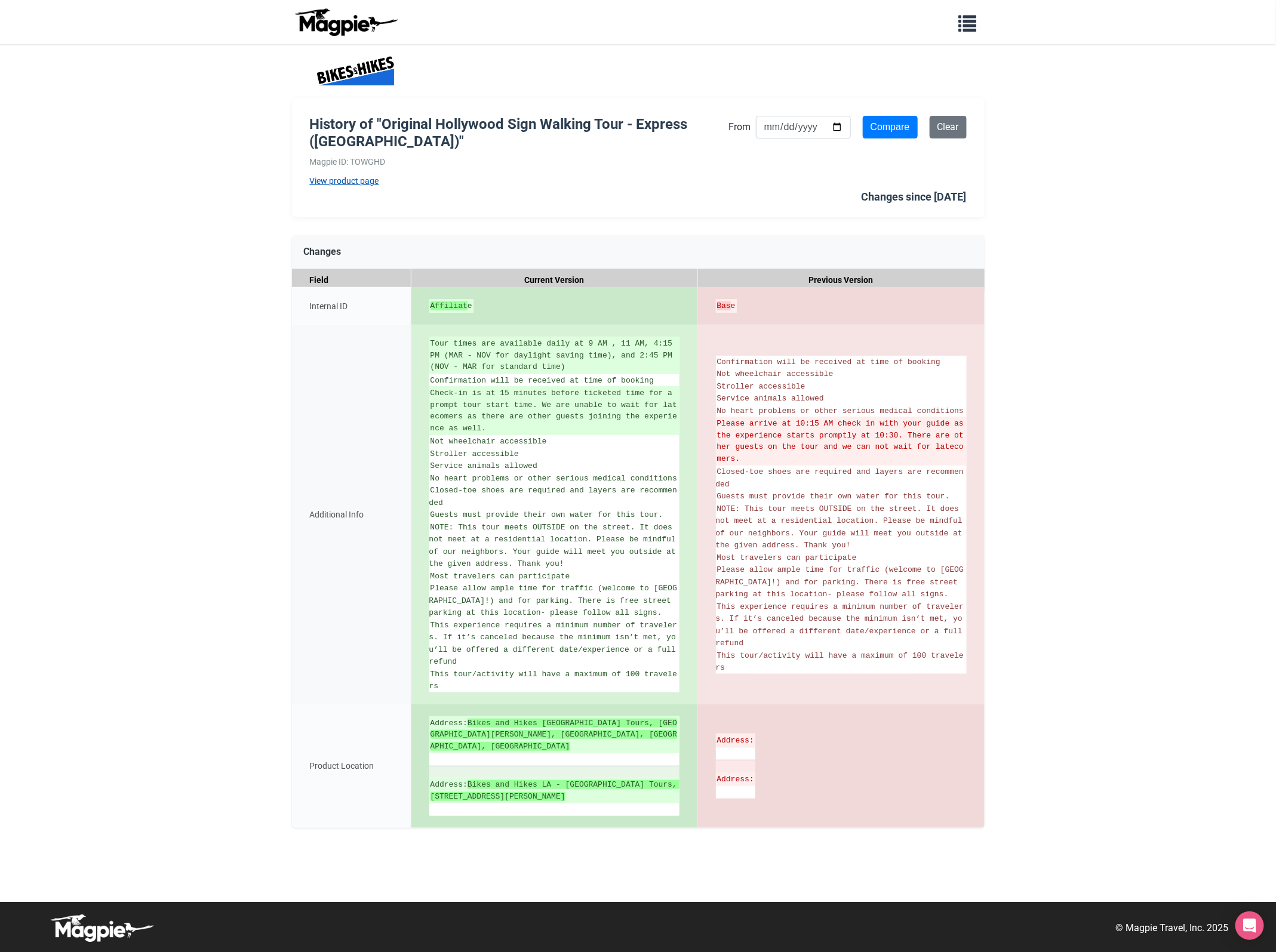
click at [355, 187] on link "View product page" at bounding box center [519, 181] width 419 height 13
click at [353, 186] on link "View product page" at bounding box center [519, 181] width 419 height 13
